Goal: Task Accomplishment & Management: Use online tool/utility

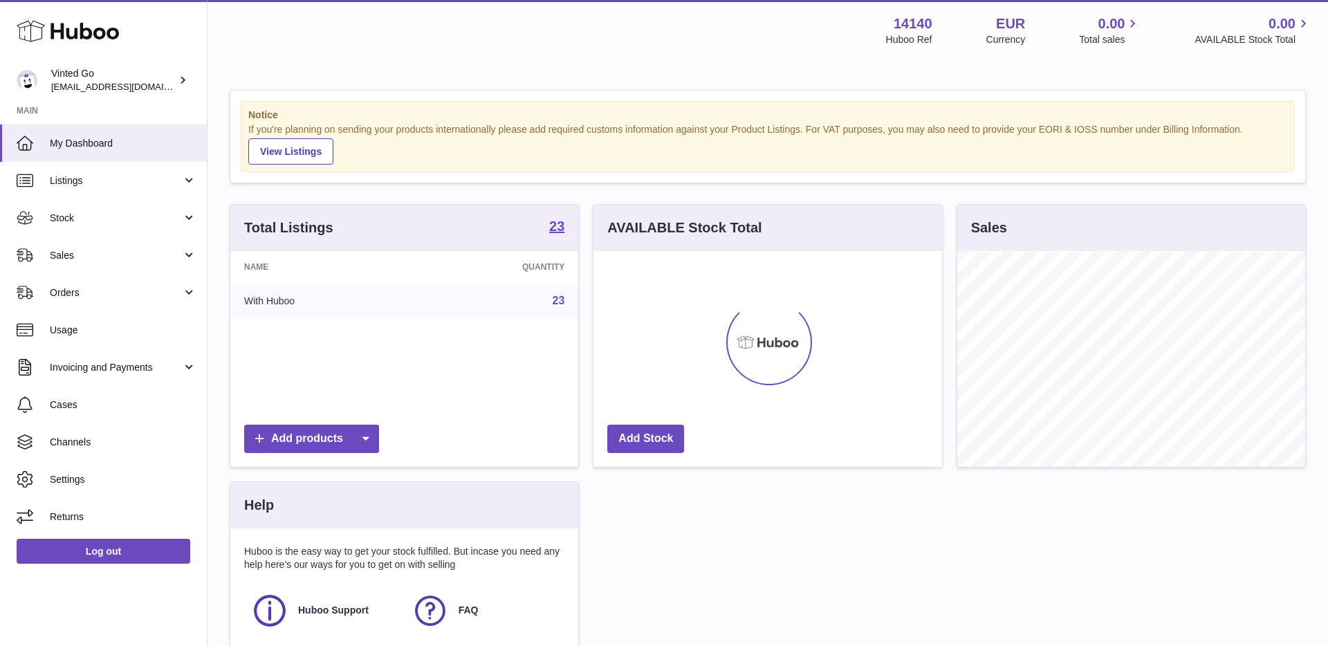
scroll to position [216, 348]
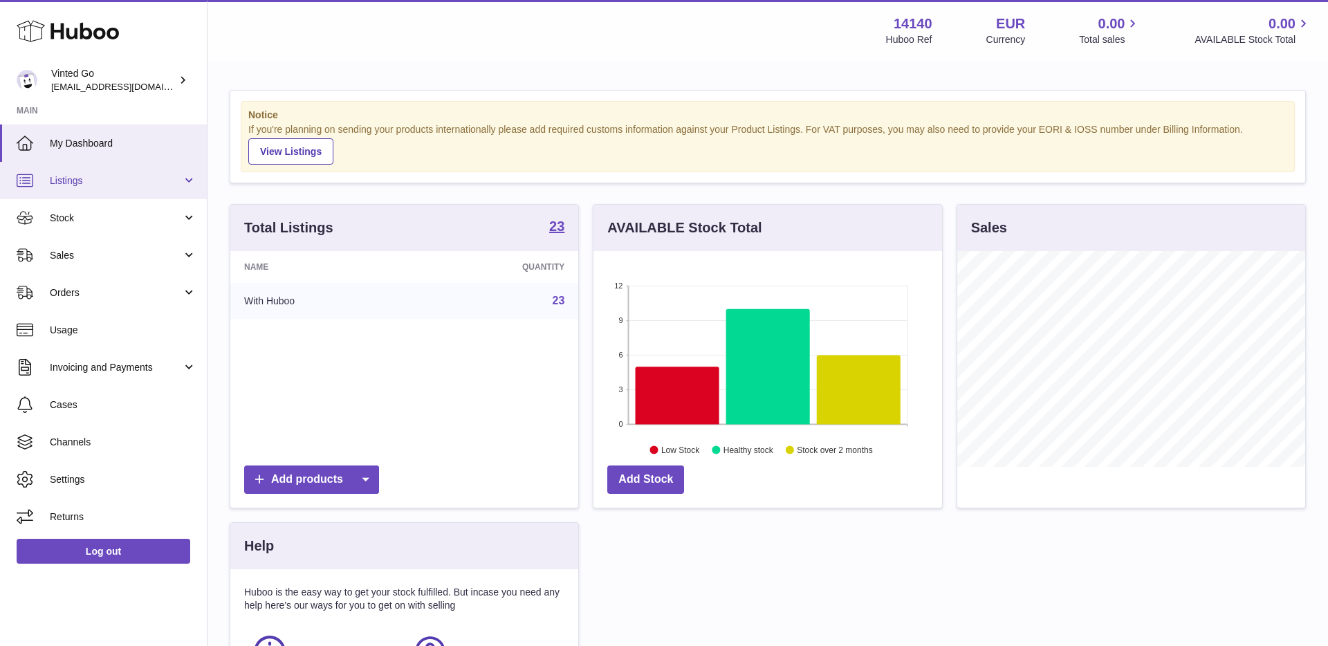
click at [92, 187] on link "Listings" at bounding box center [103, 180] width 207 height 37
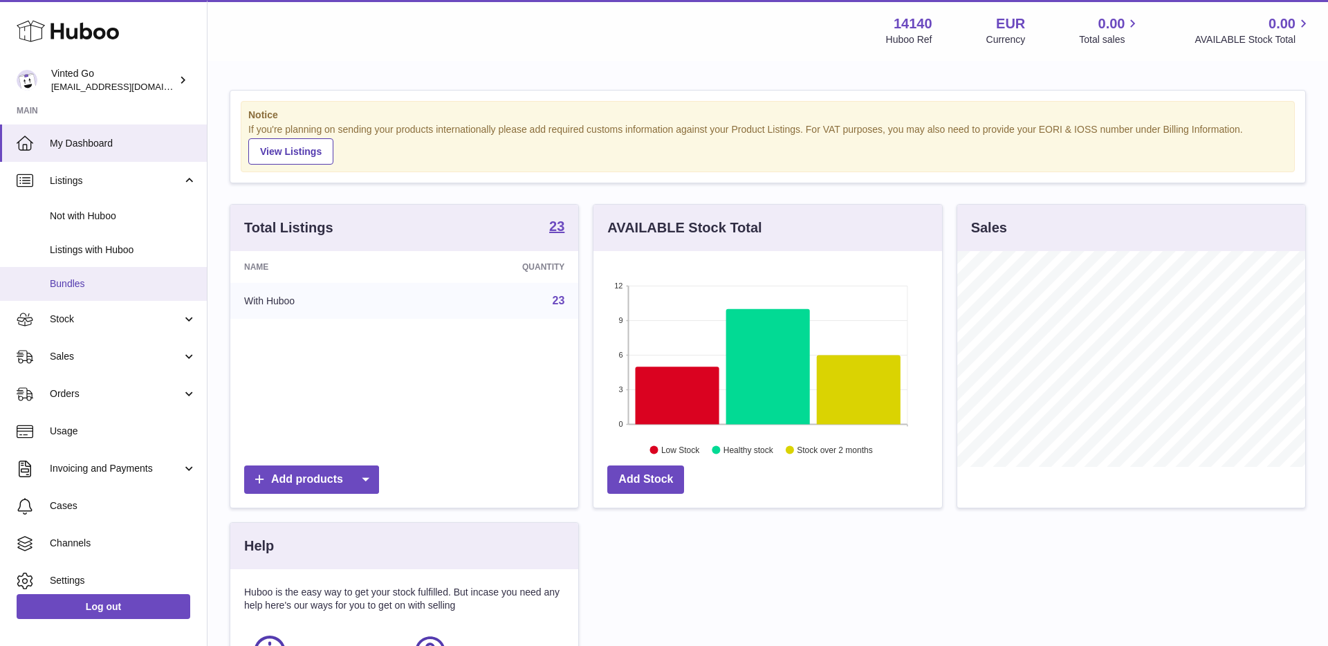
click at [113, 275] on link "Bundles" at bounding box center [103, 284] width 207 height 34
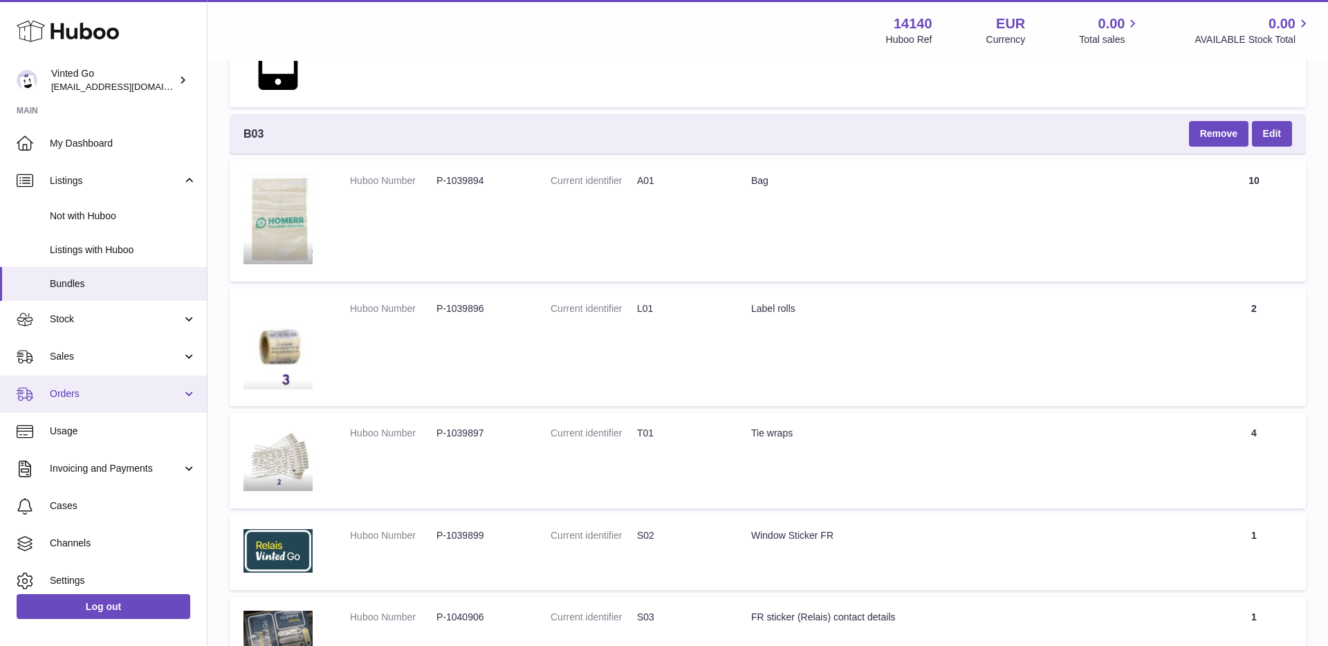
scroll to position [1, 0]
click at [93, 400] on link "Orders" at bounding box center [103, 392] width 207 height 37
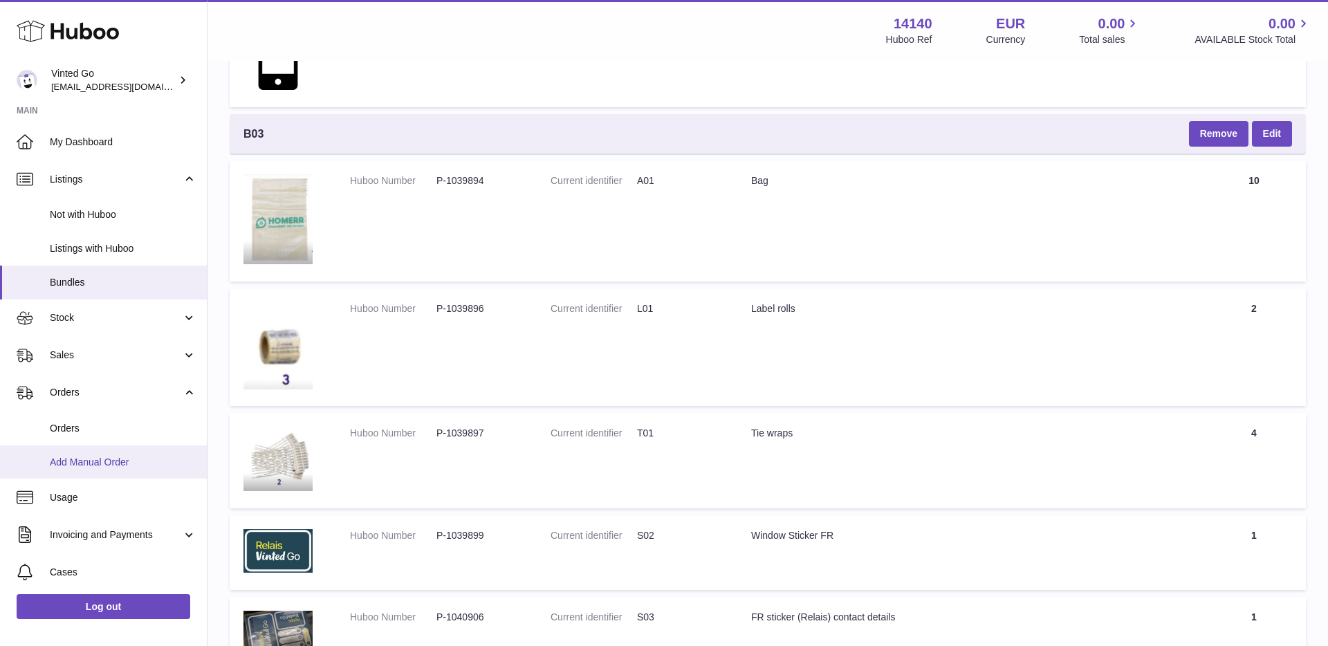
click at [108, 461] on span "Add Manual Order" at bounding box center [123, 462] width 147 height 13
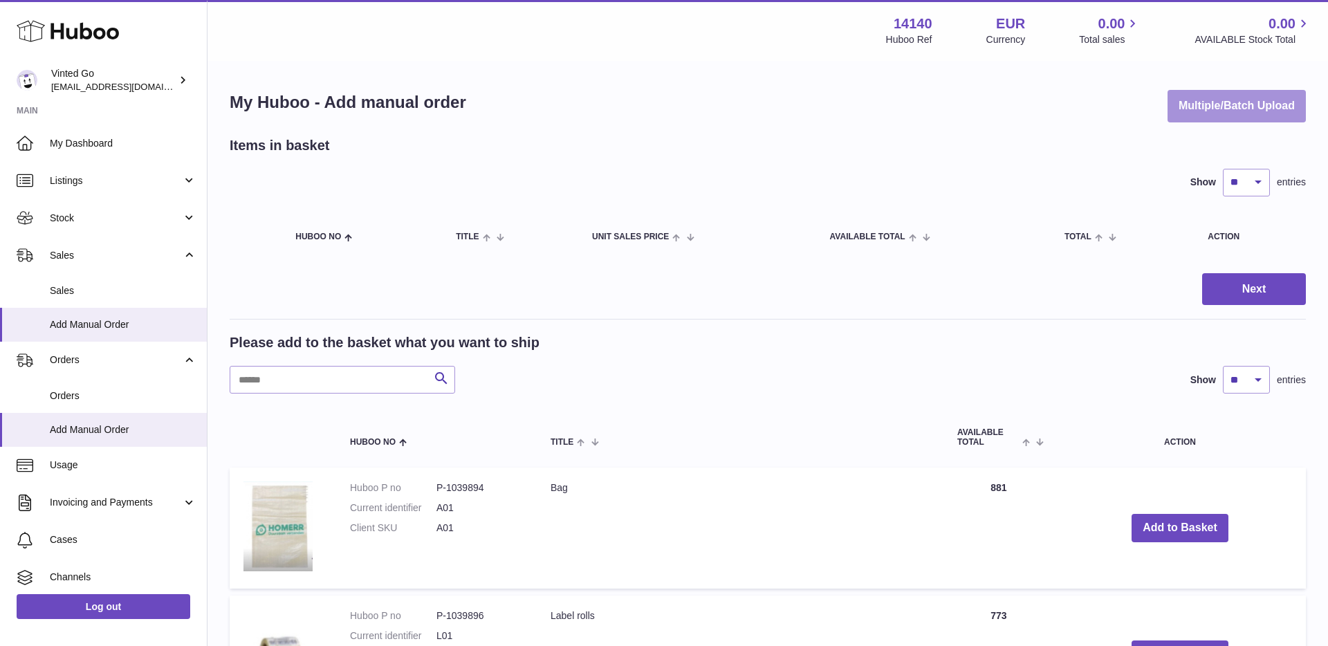
click at [1238, 111] on button "Multiple/Batch Upload" at bounding box center [1236, 106] width 138 height 33
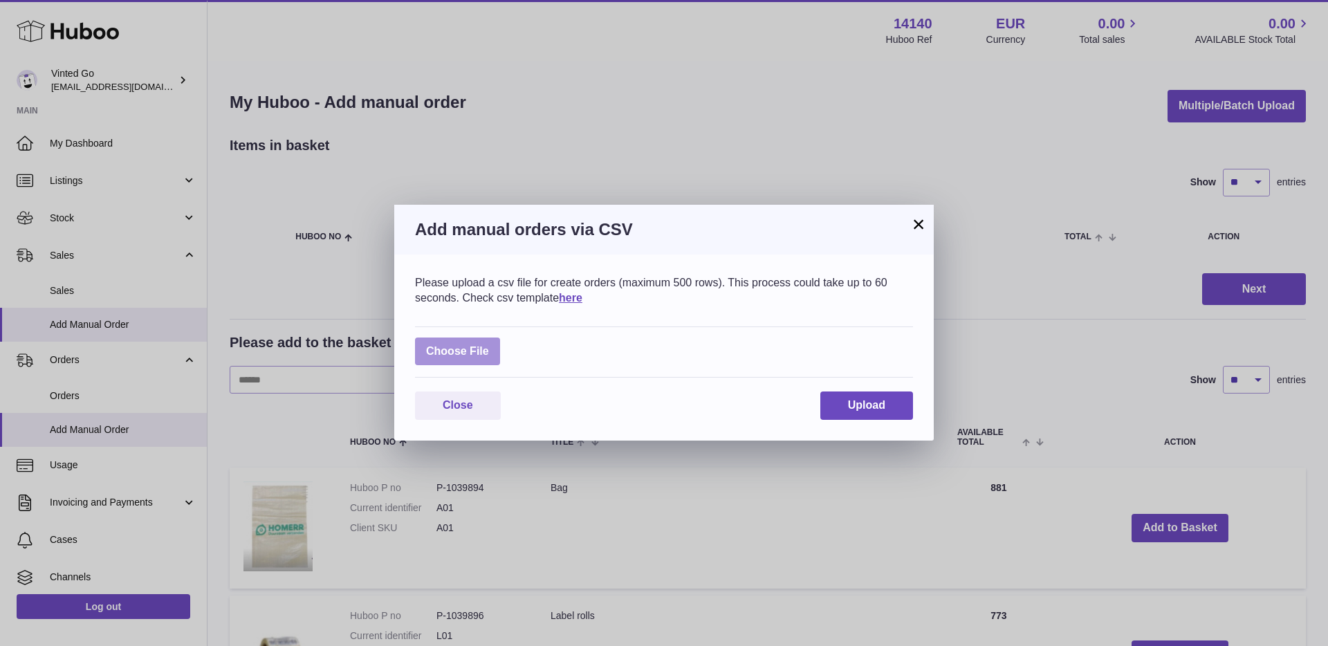
click at [470, 353] on label at bounding box center [457, 352] width 85 height 28
click at [489, 345] on input "file" at bounding box center [489, 344] width 1 height 1
type input "**********"
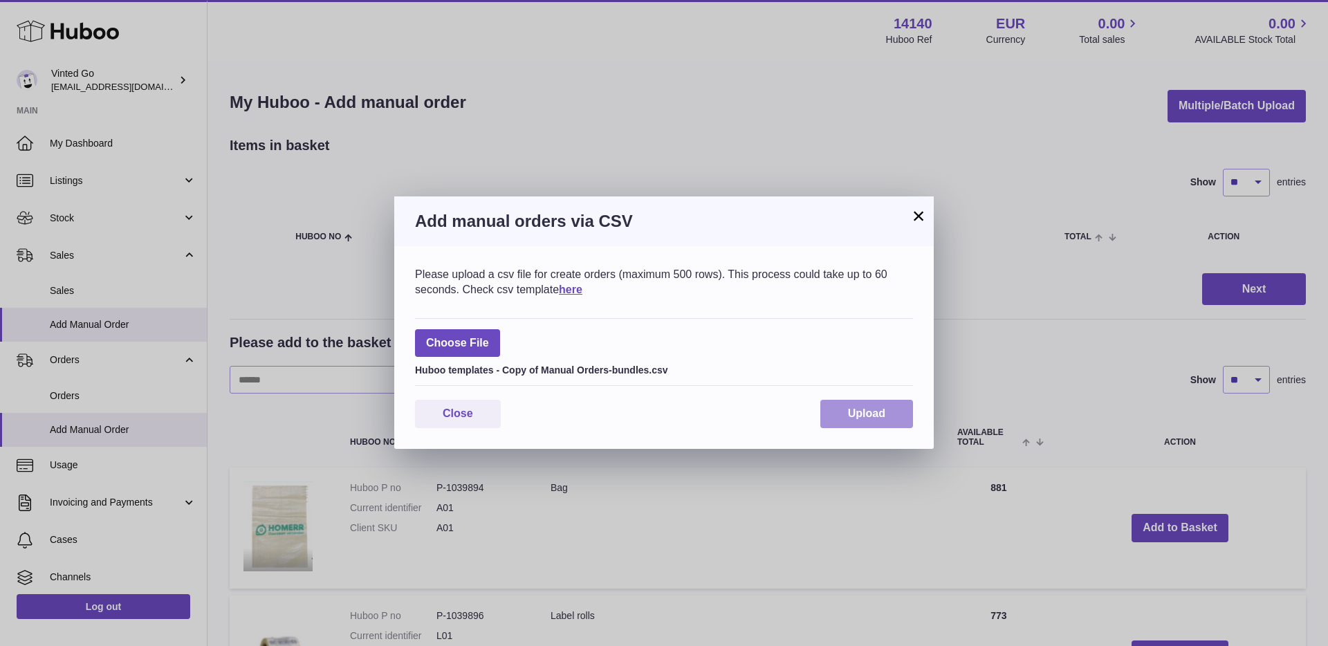
click at [878, 416] on span "Upload" at bounding box center [866, 413] width 37 height 12
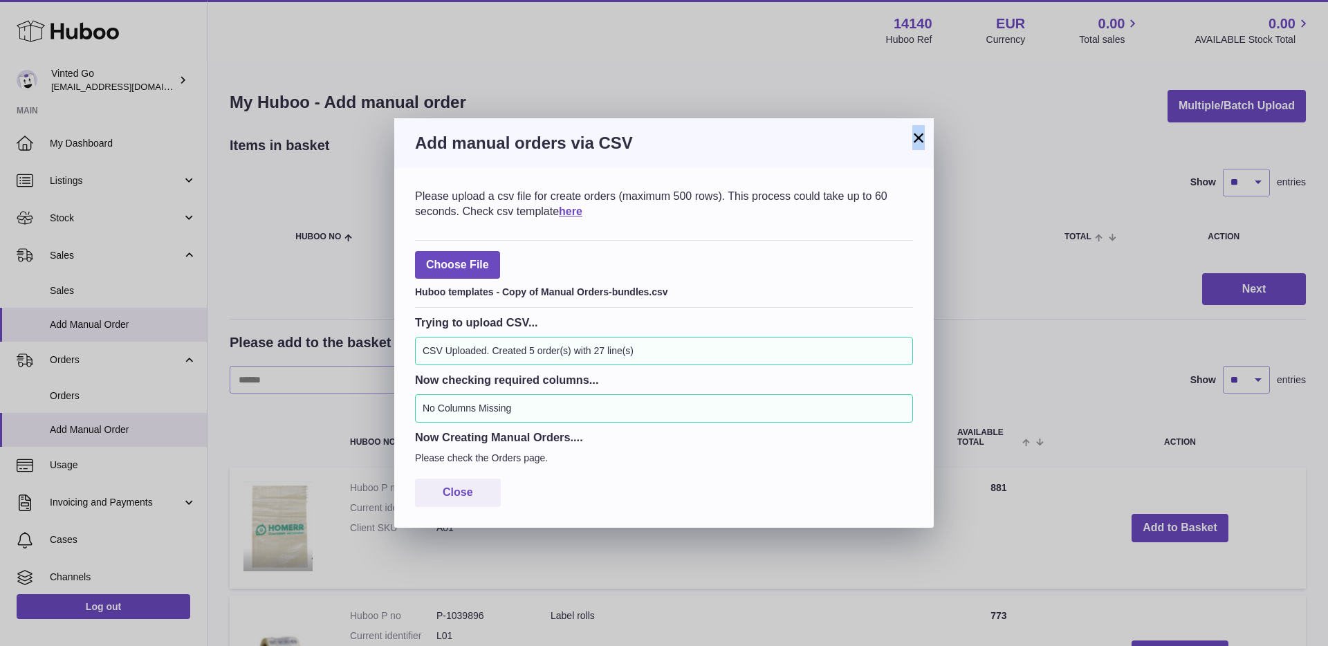
click at [921, 124] on div "× Add manual orders via CSV Please upload a csv file for create orders (maximum…" at bounding box center [663, 322] width 539 height 409
click at [921, 131] on button "×" at bounding box center [918, 137] width 17 height 17
